Goal: Transaction & Acquisition: Purchase product/service

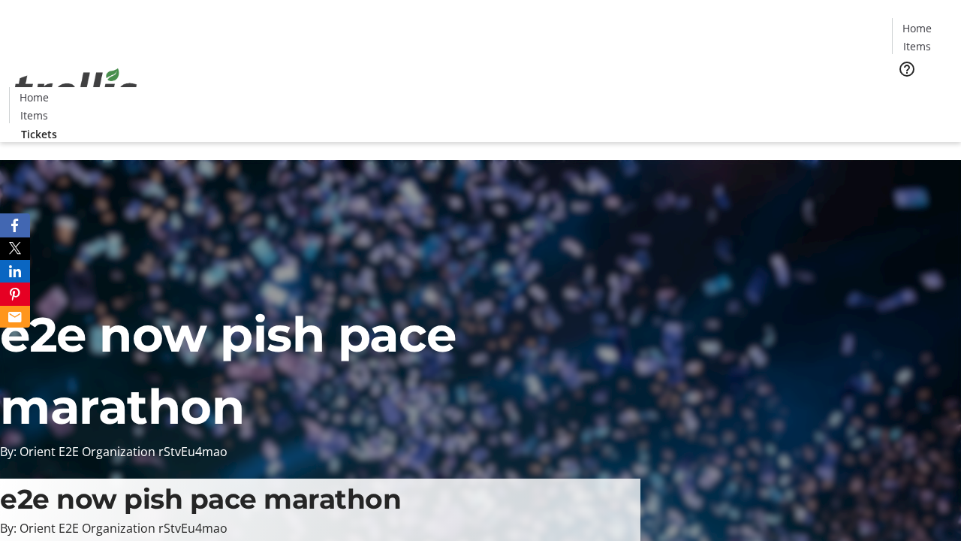
click at [904, 87] on span "Tickets" at bounding box center [922, 95] width 36 height 16
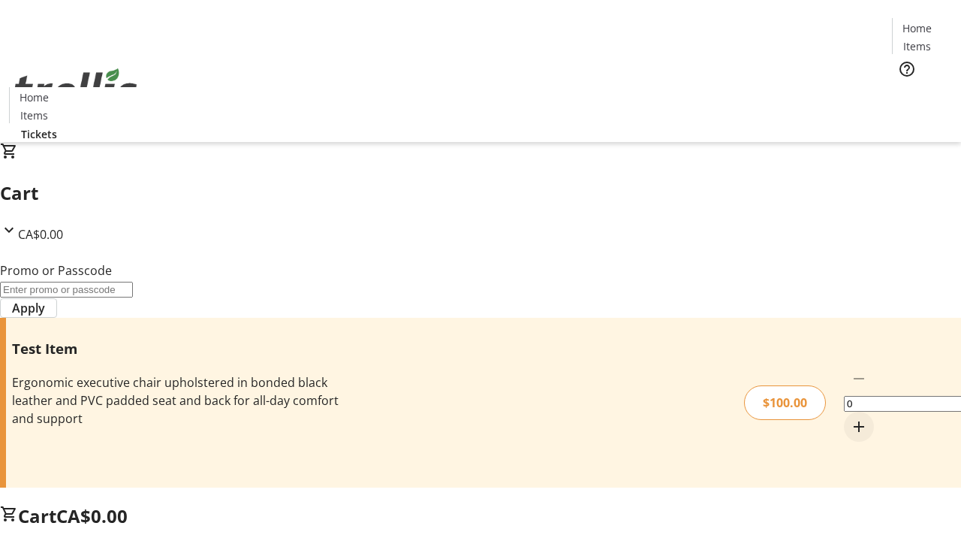
click at [850, 417] on mat-icon "Increment by one" at bounding box center [859, 426] width 18 height 18
type input "1"
type input "PERCENT"
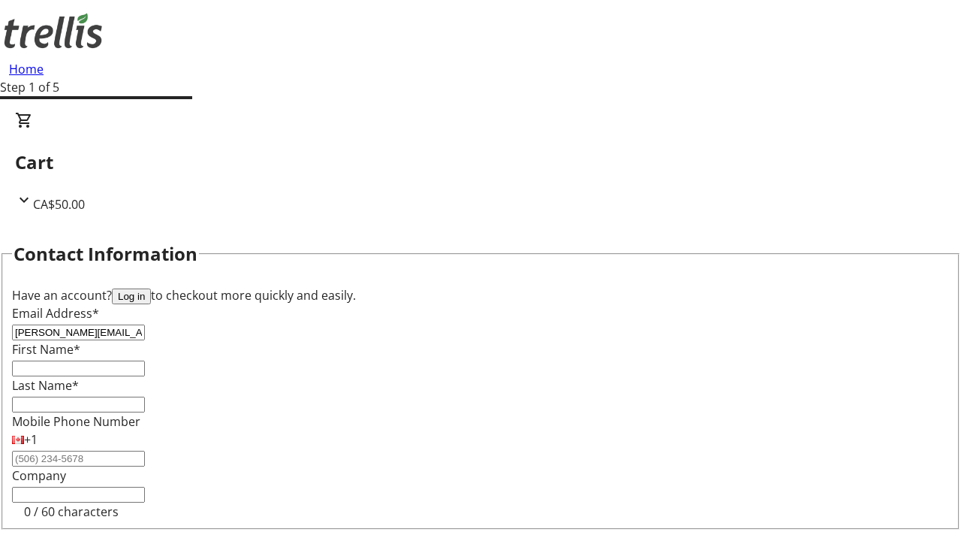
type input "[PERSON_NAME][EMAIL_ADDRESS][DOMAIN_NAME]"
type input "[PERSON_NAME]"
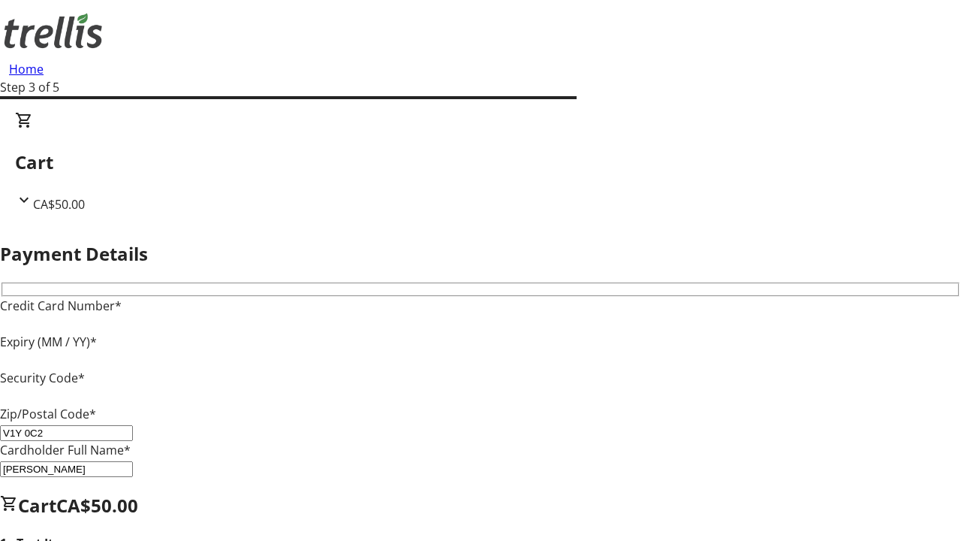
type input "V1Y 0C2"
